Goal: Task Accomplishment & Management: Manage account settings

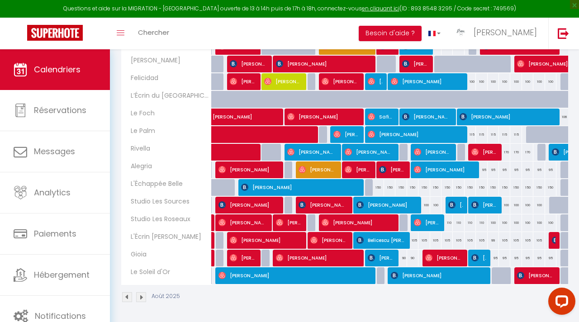
scroll to position [363, 0]
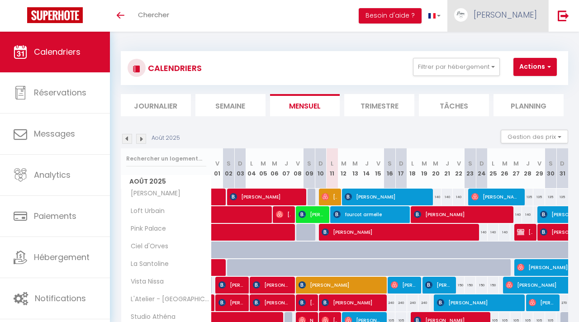
click at [531, 18] on span "[PERSON_NAME]" at bounding box center [505, 14] width 63 height 11
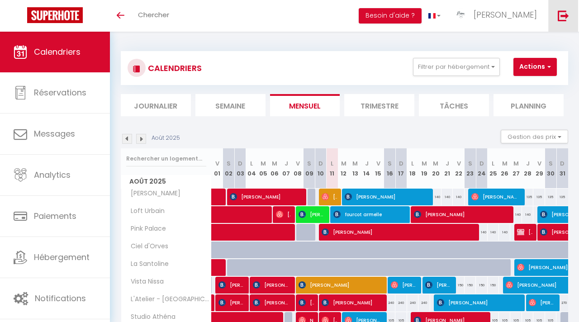
click at [565, 19] on img at bounding box center [563, 15] width 11 height 11
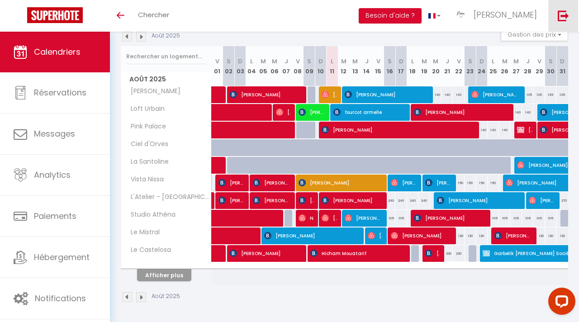
click at [564, 20] on img at bounding box center [563, 15] width 11 height 11
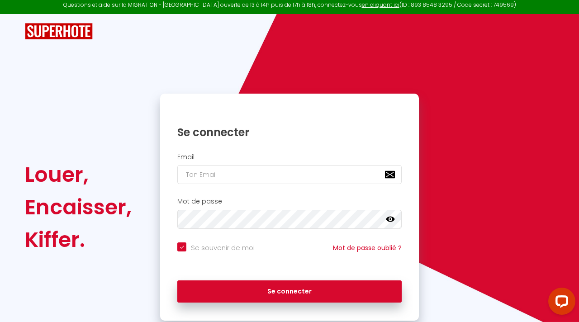
scroll to position [29, 0]
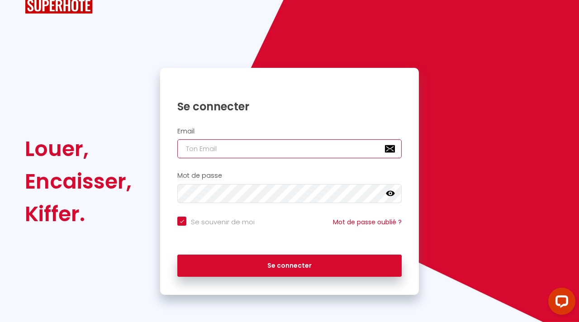
type input "[EMAIL_ADDRESS][DOMAIN_NAME]"
click at [392, 195] on icon at bounding box center [390, 193] width 9 height 5
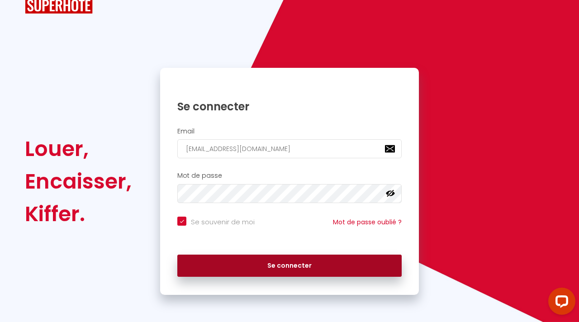
click at [305, 263] on button "Se connecter" at bounding box center [289, 266] width 225 height 23
checkbox input "true"
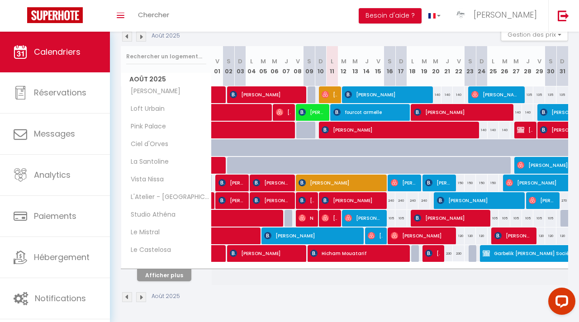
scroll to position [102, 0]
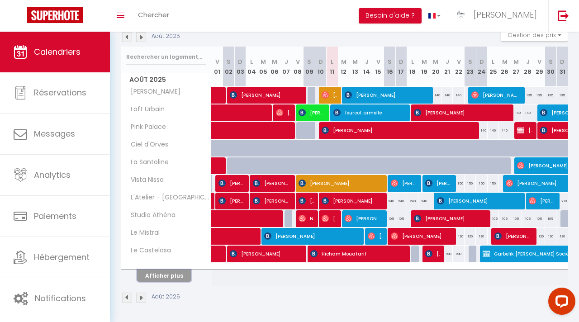
click at [158, 277] on button "Afficher plus" at bounding box center [164, 276] width 54 height 12
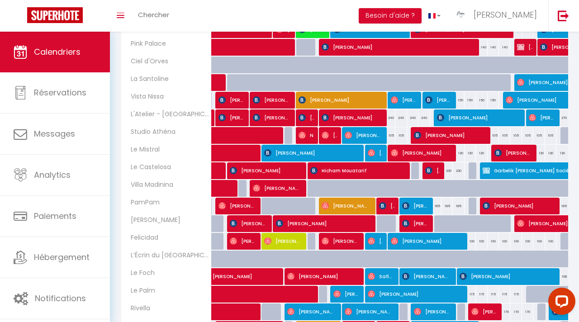
scroll to position [188, 0]
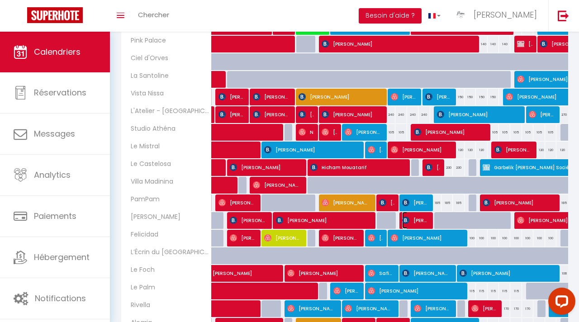
click at [413, 218] on span "[PERSON_NAME]" at bounding box center [415, 220] width 26 height 17
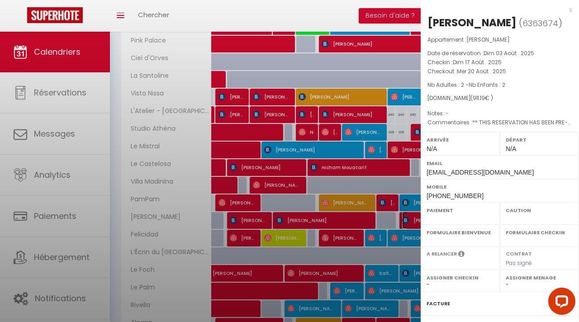
select select "OK"
select select "0"
select select "1"
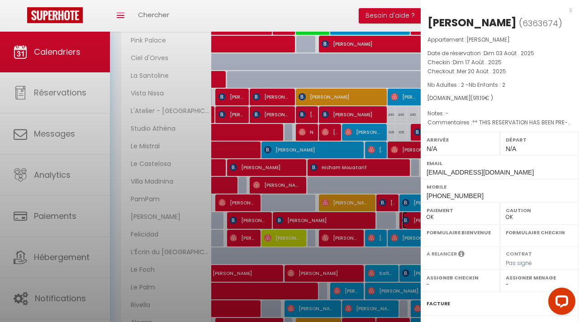
select select
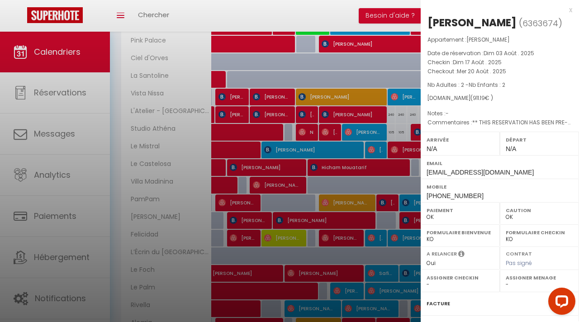
click at [384, 183] on div at bounding box center [289, 161] width 579 height 322
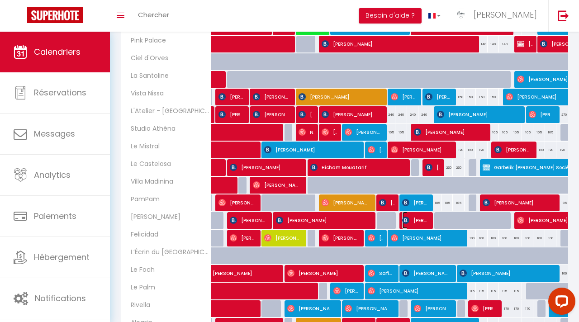
click at [417, 220] on span "[PERSON_NAME]" at bounding box center [415, 220] width 26 height 17
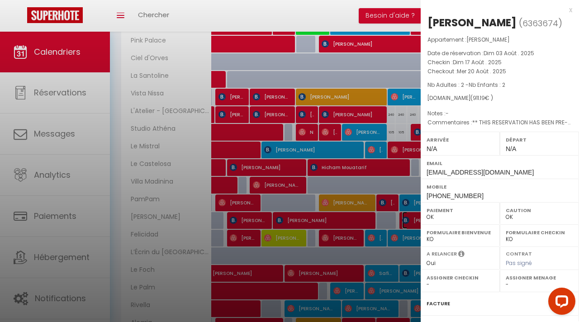
scroll to position [100, 0]
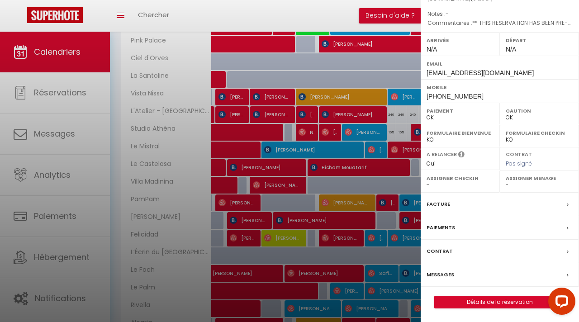
click at [448, 273] on label "Messages" at bounding box center [441, 275] width 28 height 10
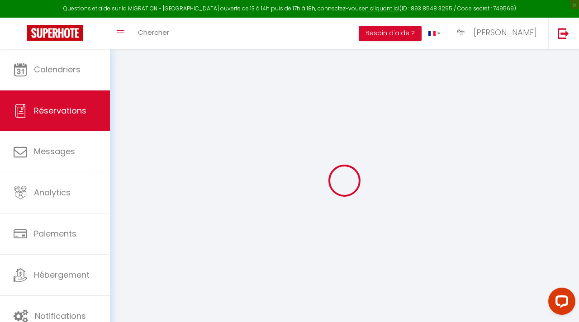
select select
checkbox input "false"
select select
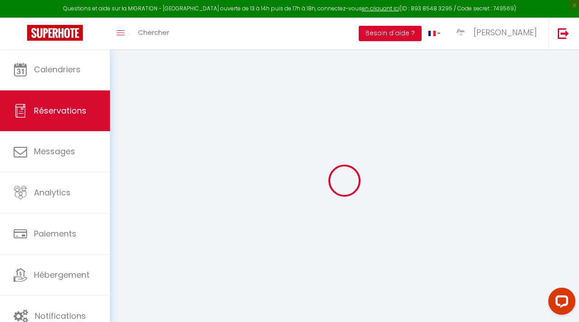
checkbox input "false"
type textarea "** THIS RESERVATION HAS BEEN PRE-PAID ** BOOKING NOTE : Payment charge is EUR 1…"
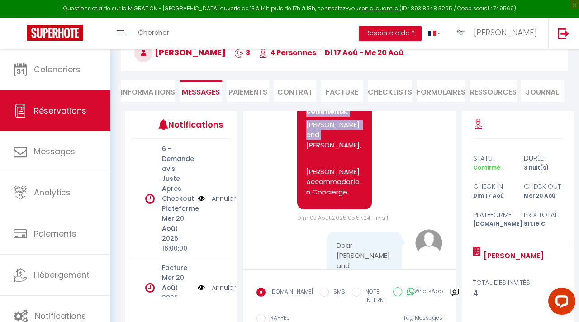
scroll to position [496, 0]
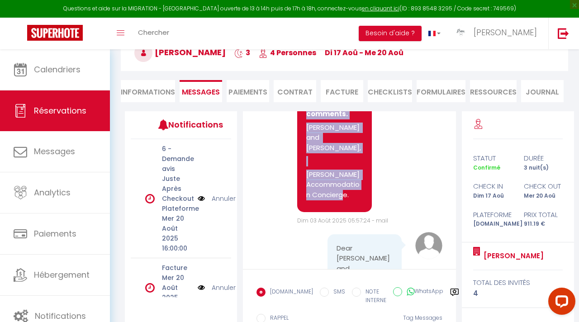
drag, startPoint x: 307, startPoint y: 161, endPoint x: 342, endPoint y: 186, distance: 42.7
copy pre "Hello [PERSON_NAME], Thank you for choosing [PERSON_NAME] accommodation! We are…"
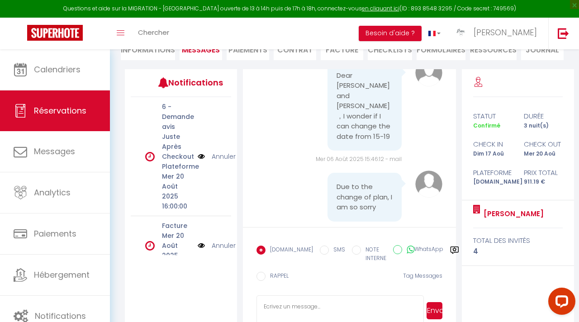
scroll to position [120, 0]
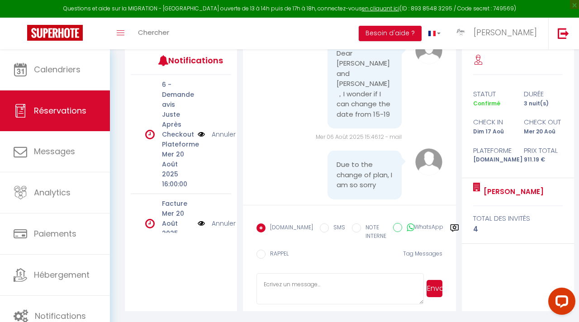
click at [298, 282] on textarea at bounding box center [340, 289] width 167 height 32
paste textarea "Hello [PERSON_NAME], Thank you for choosing [PERSON_NAME] accommodation! We are…"
type textarea "Hello [PERSON_NAME], Thank you for choosing [PERSON_NAME] accommodation! We are…"
click at [437, 293] on button "Envoyer" at bounding box center [435, 288] width 16 height 17
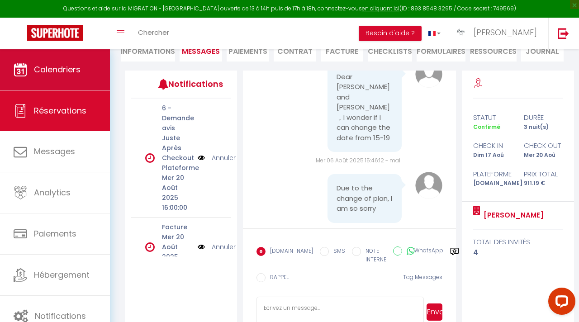
scroll to position [806, 0]
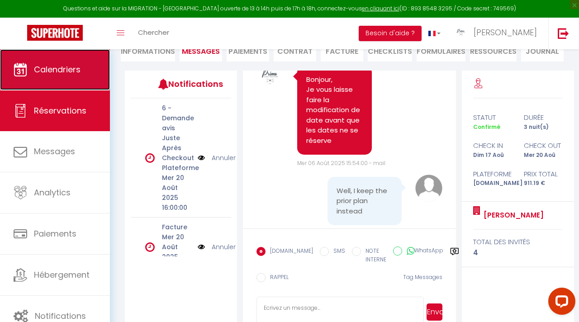
click at [45, 69] on span "Calendriers" at bounding box center [57, 69] width 47 height 11
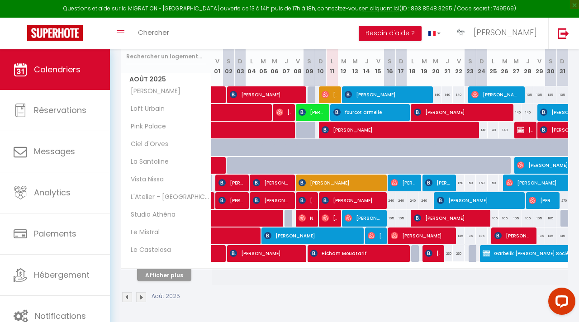
scroll to position [120, 0]
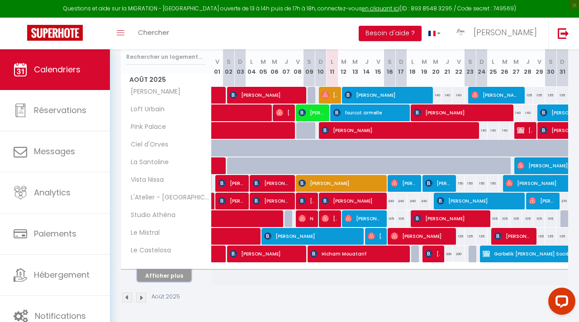
click at [182, 280] on button "Afficher plus" at bounding box center [164, 276] width 54 height 12
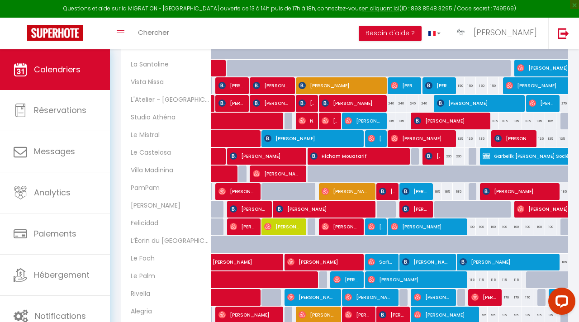
scroll to position [296, 0]
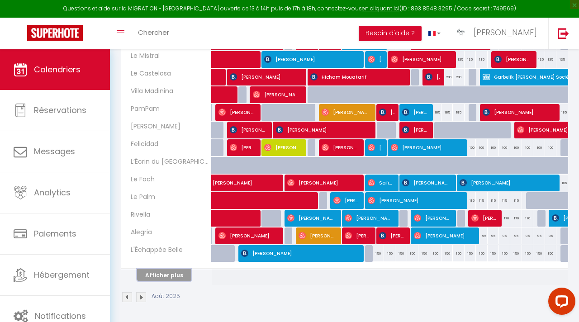
click at [179, 272] on button "Afficher plus" at bounding box center [164, 275] width 54 height 12
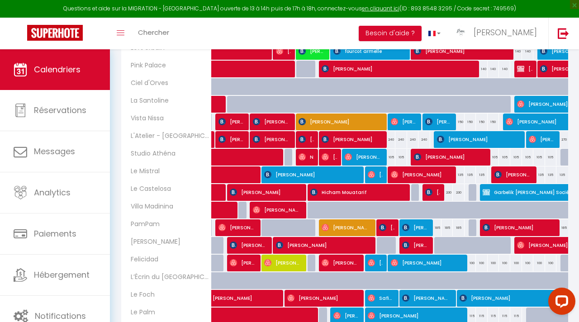
scroll to position [363, 0]
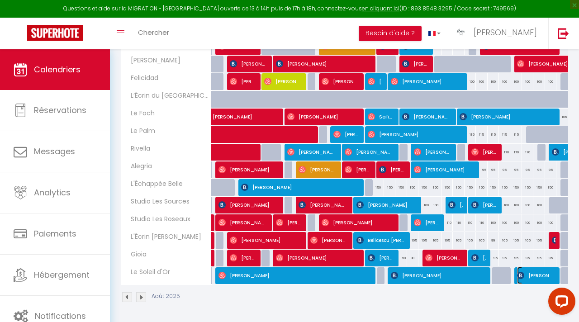
click at [535, 276] on span "[PERSON_NAME]" at bounding box center [536, 275] width 38 height 17
select select "OK"
select select "1"
select select "0"
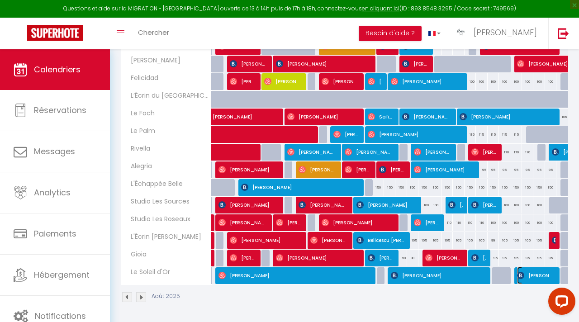
select select "1"
select select
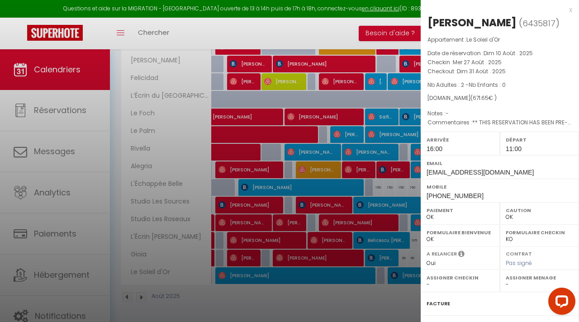
click at [357, 301] on div at bounding box center [289, 161] width 579 height 322
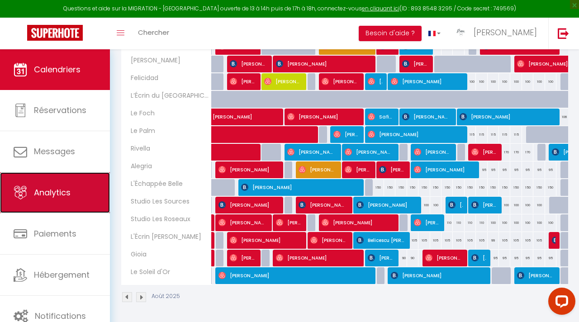
click at [80, 194] on link "Analytics" at bounding box center [55, 192] width 110 height 41
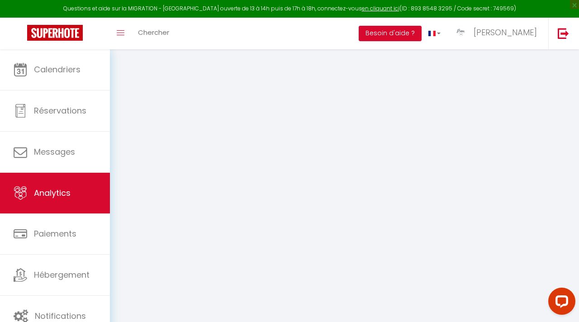
select select "2025"
select select "8"
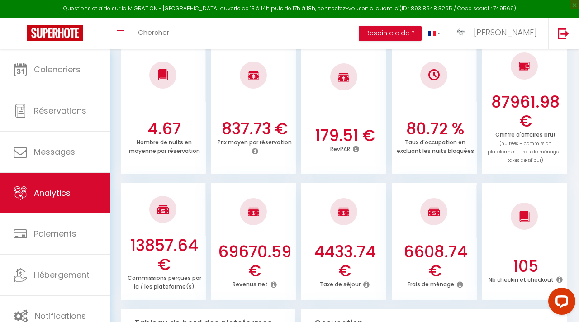
scroll to position [264, 0]
